Goal: Task Accomplishment & Management: Use online tool/utility

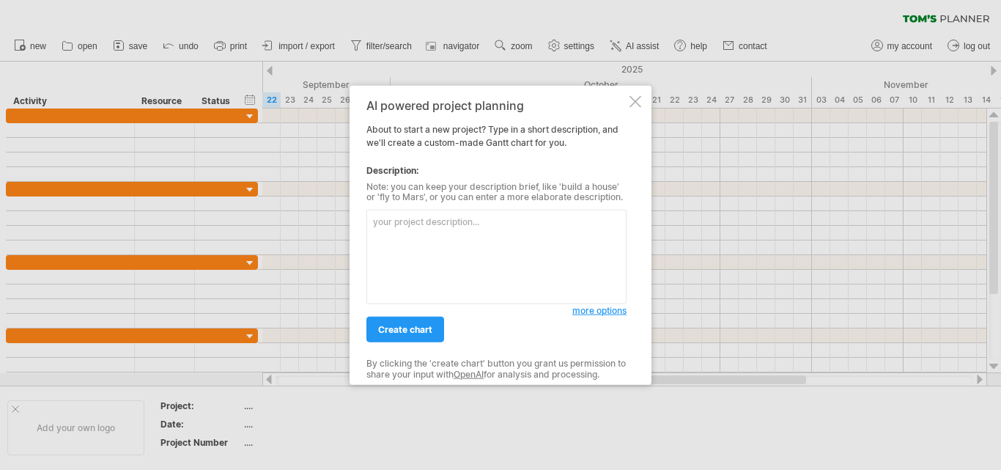
paste textarea "Phase 1: Research and Planning (Weeks 1-2) • Literature review and technology r…"
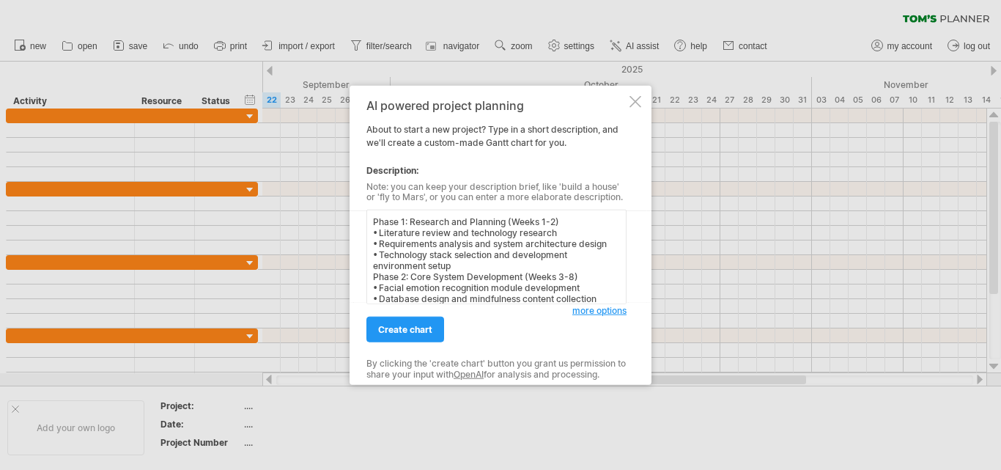
click at [370, 218] on textarea "Phase 1: Research and Planning (Weeks 1-2) • Literature review and technology r…" at bounding box center [496, 257] width 260 height 95
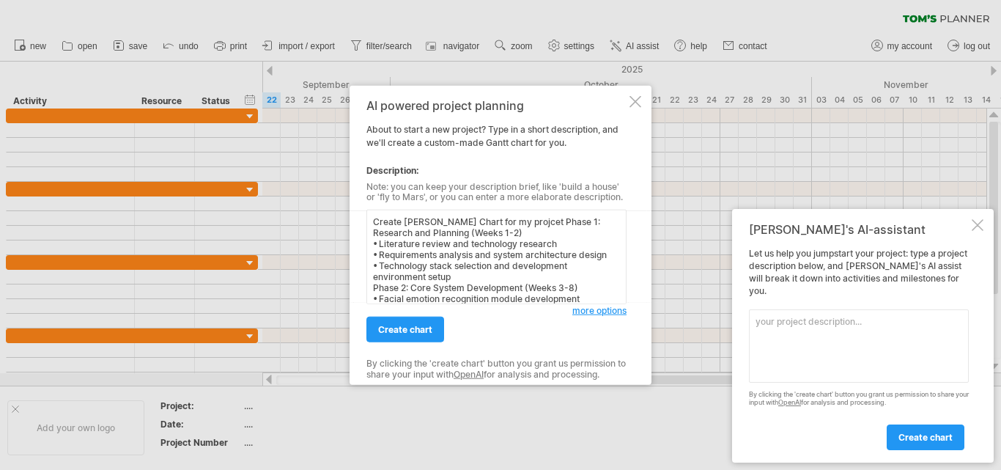
paste textarea "Computer Vision AI System for Personalised Mindfulness Interventions Based on E…"
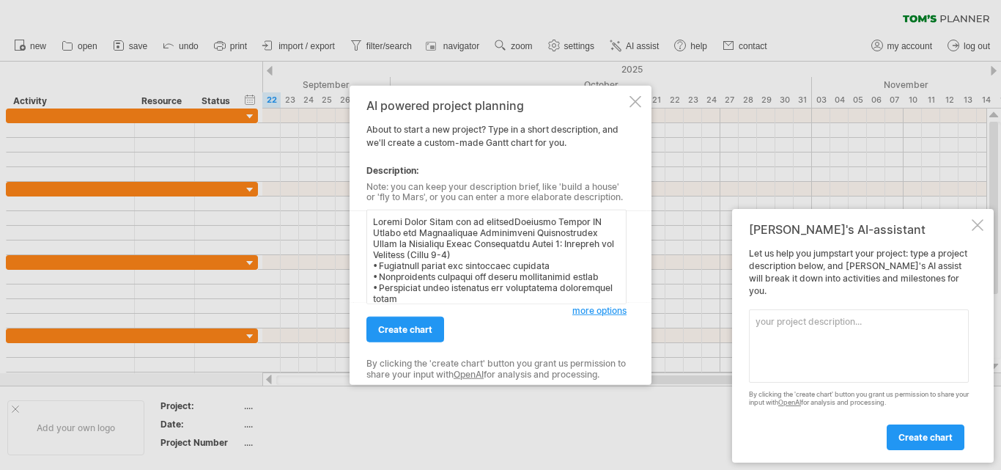
click at [504, 222] on textarea at bounding box center [496, 257] width 260 height 95
click at [520, 223] on textarea at bounding box center [496, 257] width 260 height 95
type textarea "Loremi Dolor Sitam con ad elitseddOeiusmod Tempor IN Utlabo etd Magnaaliquae Ad…"
click at [402, 322] on link "create chart" at bounding box center [405, 330] width 78 height 26
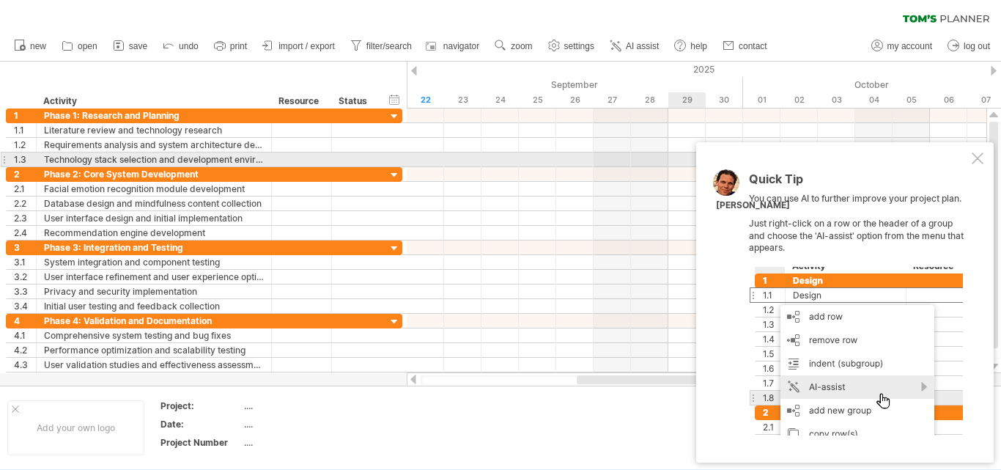
click at [972, 155] on div at bounding box center [978, 158] width 12 height 12
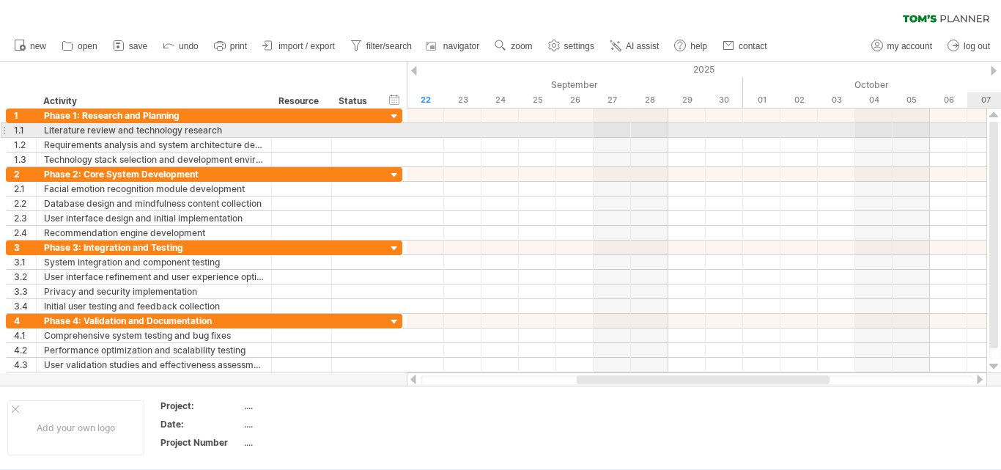
drag, startPoint x: 998, startPoint y: 196, endPoint x: 1000, endPoint y: 128, distance: 69.0
click at [1000, 128] on div at bounding box center [995, 240] width 12 height 237
click at [221, 132] on div "Literature review and technology research" at bounding box center [154, 130] width 220 height 14
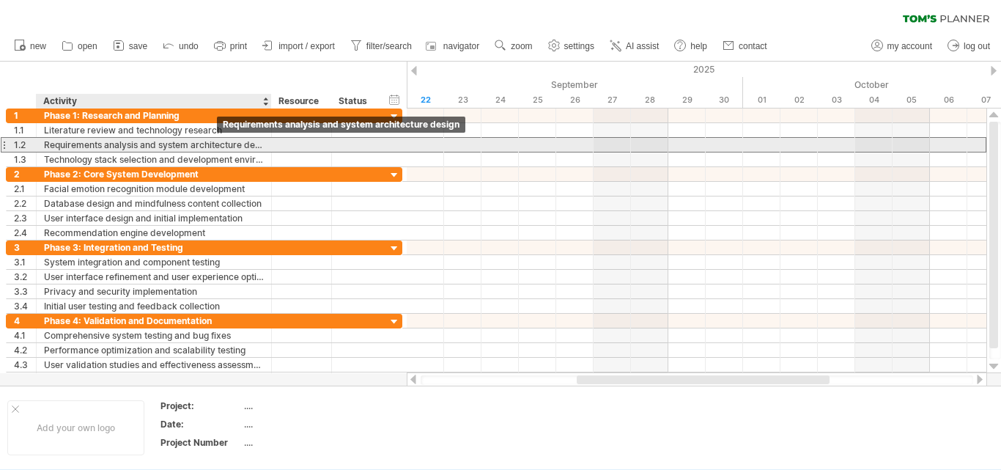
click at [207, 147] on div "Requirements analysis and system architecture design" at bounding box center [154, 145] width 220 height 14
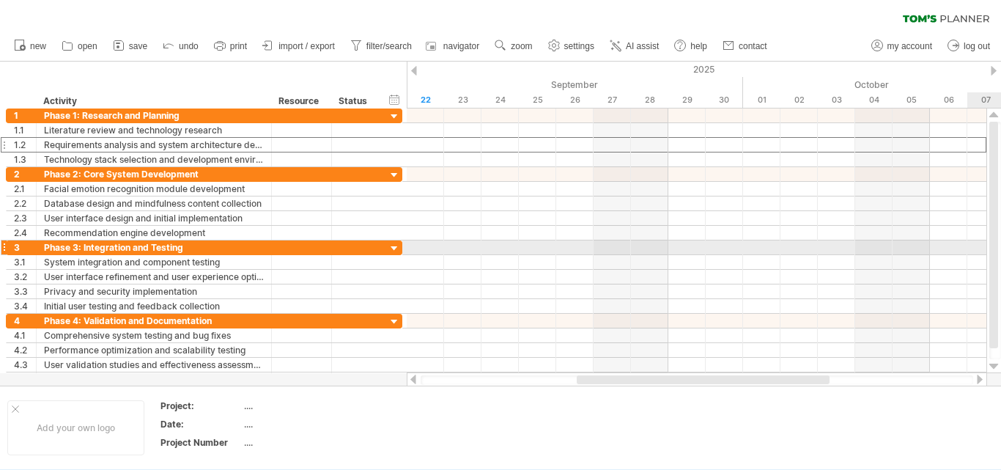
drag, startPoint x: 997, startPoint y: 314, endPoint x: 995, endPoint y: 240, distance: 73.3
click at [995, 240] on div at bounding box center [993, 235] width 9 height 226
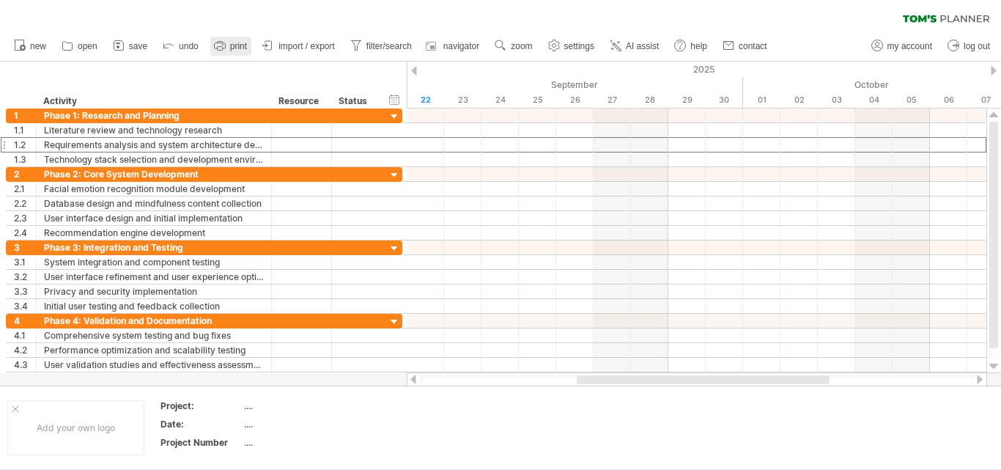
click at [217, 46] on icon at bounding box center [220, 45] width 15 height 15
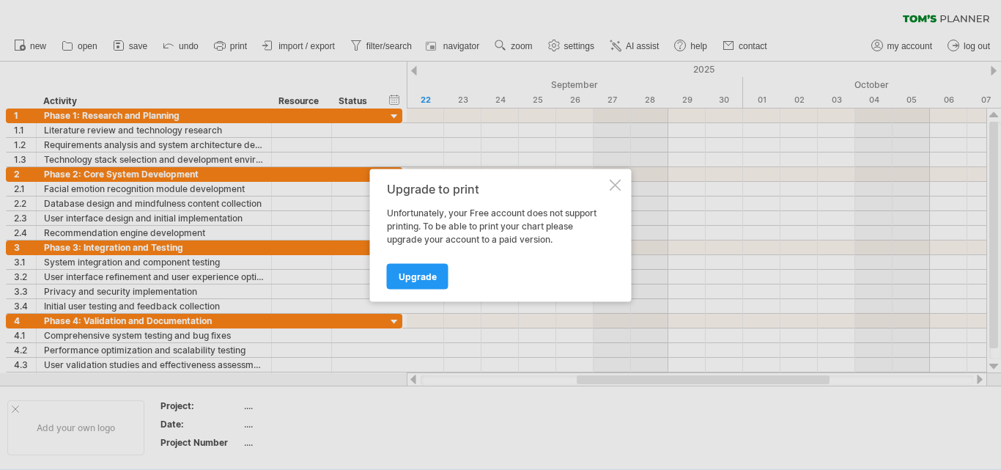
click at [615, 183] on div at bounding box center [616, 185] width 12 height 12
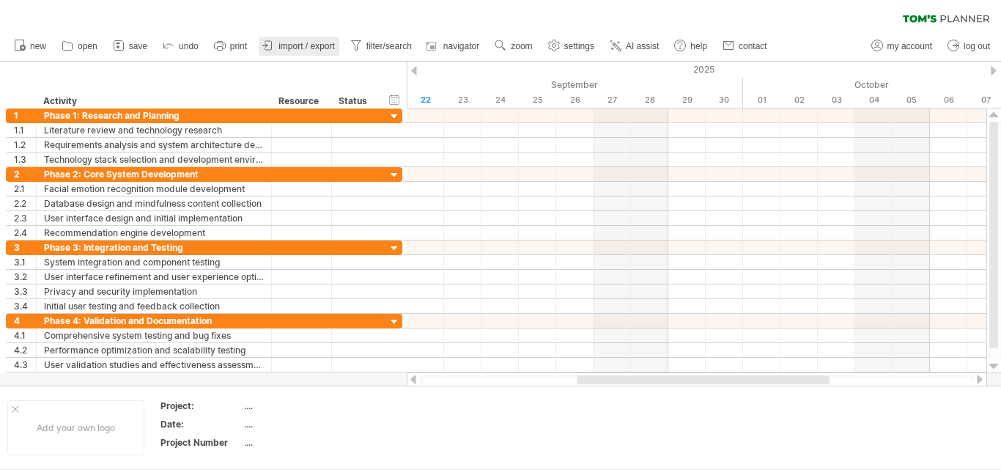
click at [273, 45] on icon at bounding box center [268, 45] width 15 height 15
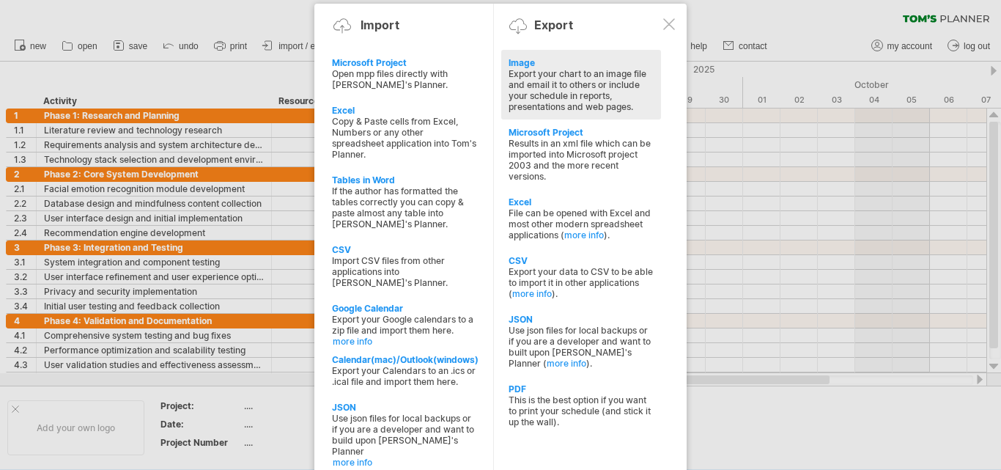
click at [548, 94] on div "Export your chart to an image file and email it to others or include your sched…" at bounding box center [581, 90] width 145 height 44
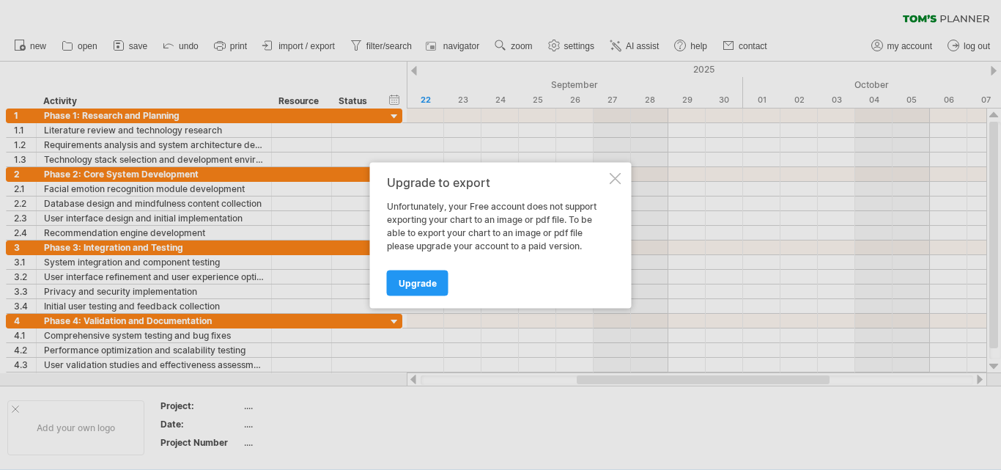
click at [611, 180] on div at bounding box center [616, 178] width 12 height 12
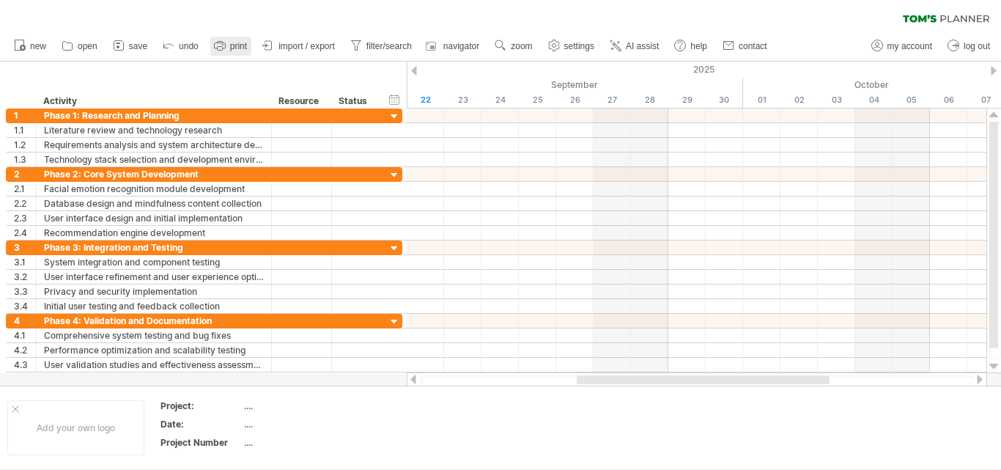
click at [229, 48] on link "print" at bounding box center [230, 46] width 41 height 19
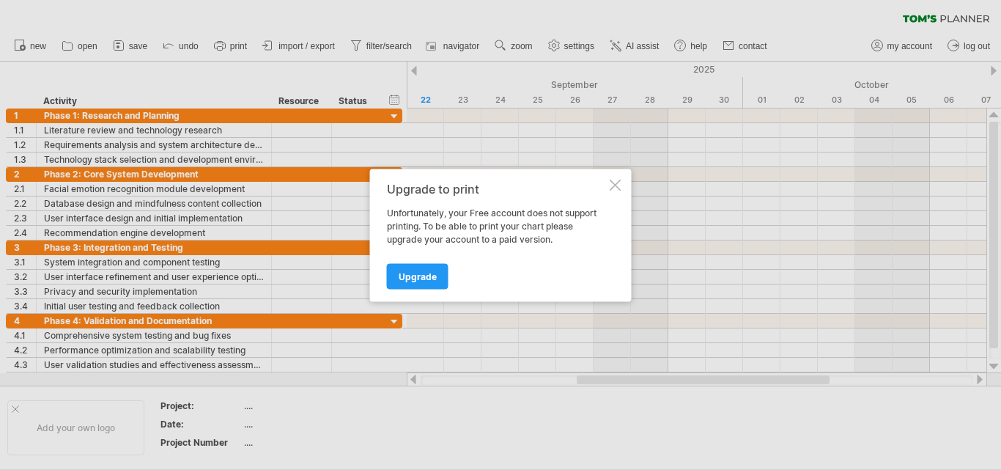
click at [623, 180] on div "Upgrade to print Unfortunately, your Free account does not support printing. To…" at bounding box center [501, 235] width 262 height 133
click at [615, 185] on div at bounding box center [616, 185] width 12 height 12
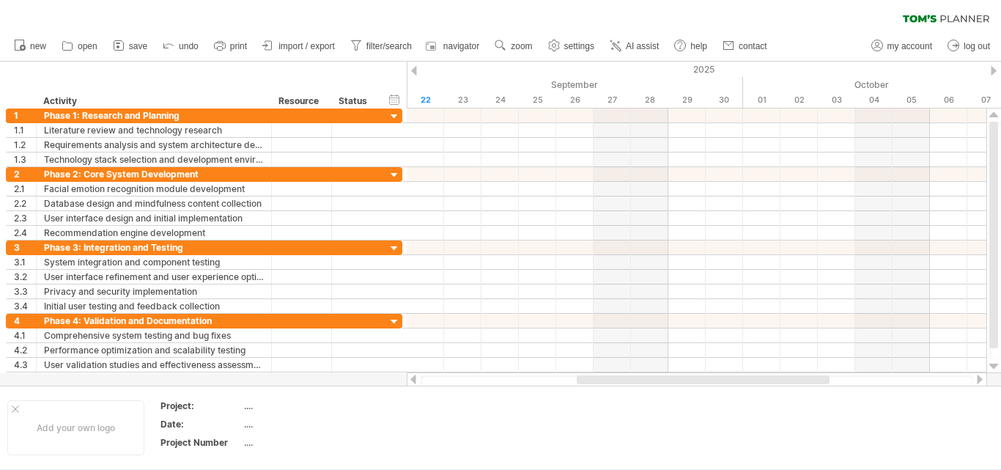
drag, startPoint x: 998, startPoint y: 207, endPoint x: 1000, endPoint y: 54, distance: 153.2
click at [1000, 54] on div "Trying to reach [DOMAIN_NAME] Connected again... 0% clear filter new 1" at bounding box center [500, 235] width 1001 height 470
